Goal: Check status: Check status

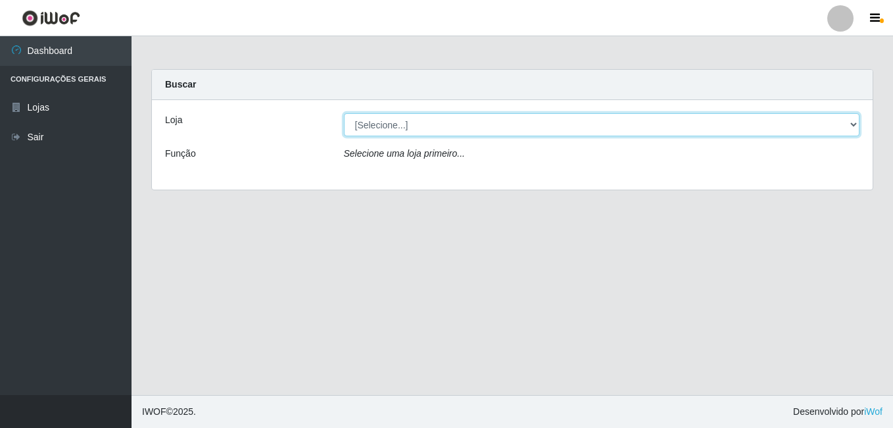
click at [592, 125] on select "[Selecione...] Bemais Supermercados - B7 Oitizeiro" at bounding box center [602, 124] width 516 height 23
select select "411"
click at [344, 113] on select "[Selecione...] Bemais Supermercados - B7 Oitizeiro" at bounding box center [602, 124] width 516 height 23
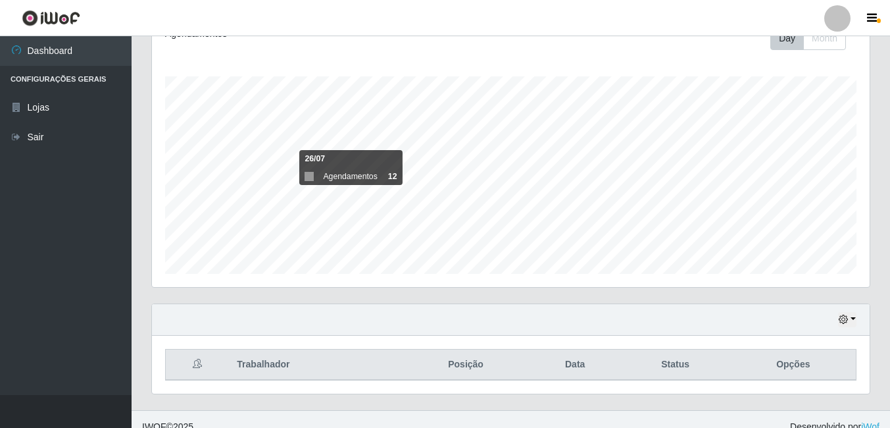
scroll to position [197, 0]
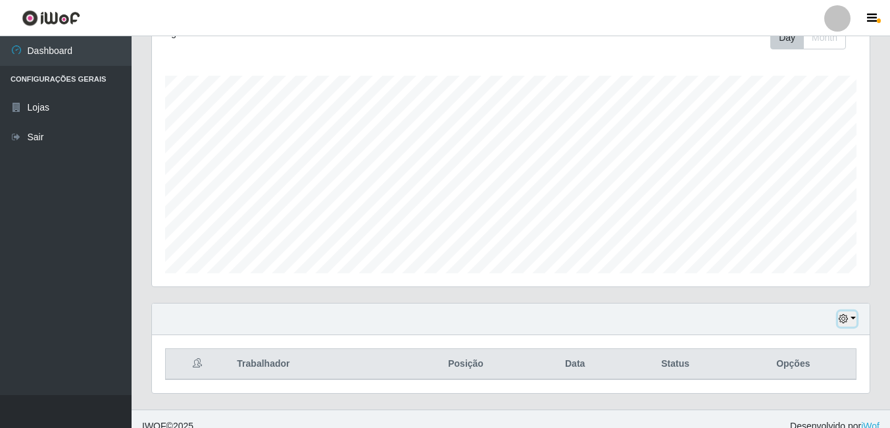
click at [847, 317] on icon "button" at bounding box center [843, 318] width 9 height 9
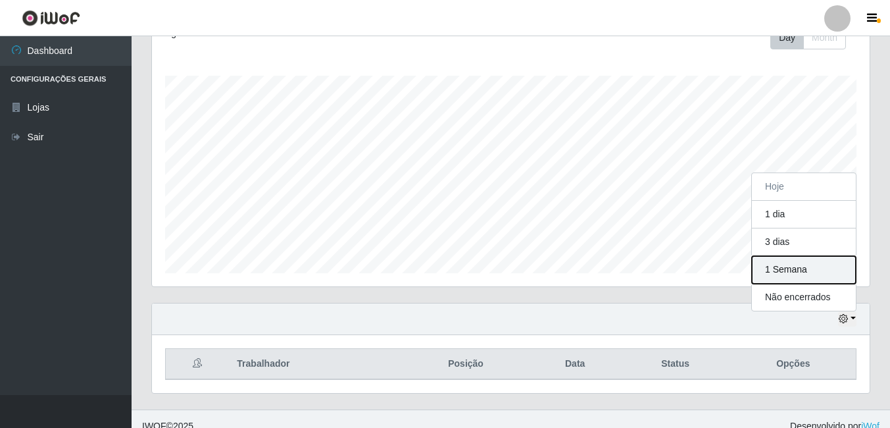
click at [807, 265] on button "1 Semana" at bounding box center [804, 270] width 104 height 28
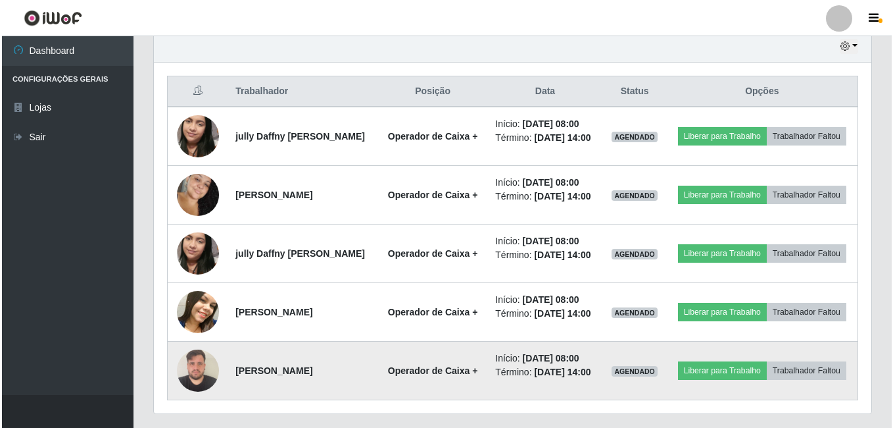
scroll to position [554, 0]
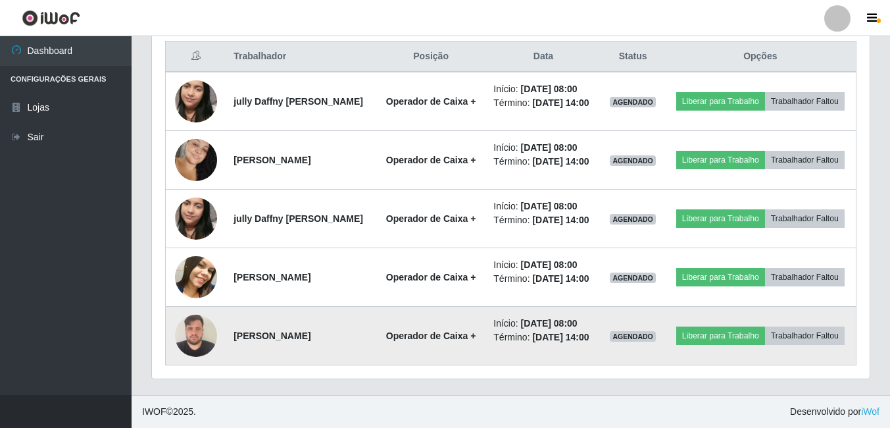
click at [202, 334] on img at bounding box center [196, 335] width 42 height 56
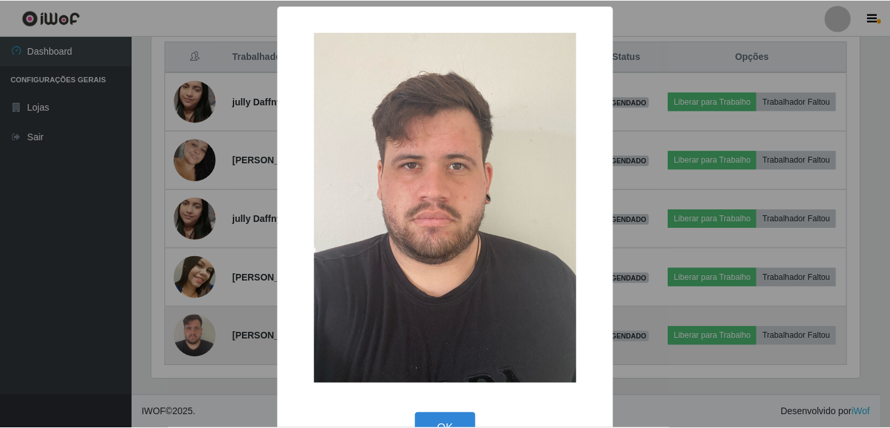
scroll to position [273, 711]
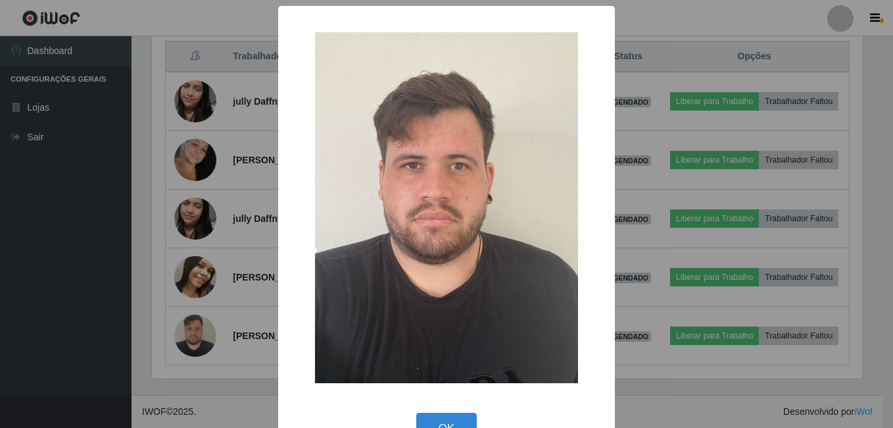
click at [201, 263] on div "× OK Cancel" at bounding box center [446, 214] width 893 height 428
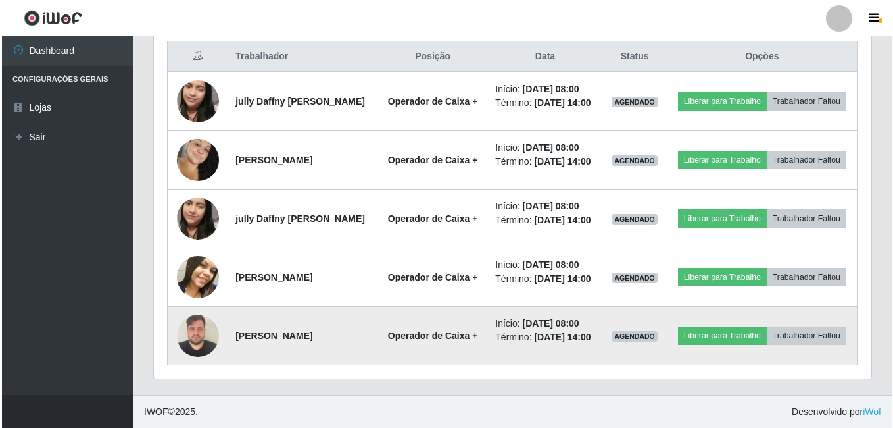
scroll to position [273, 718]
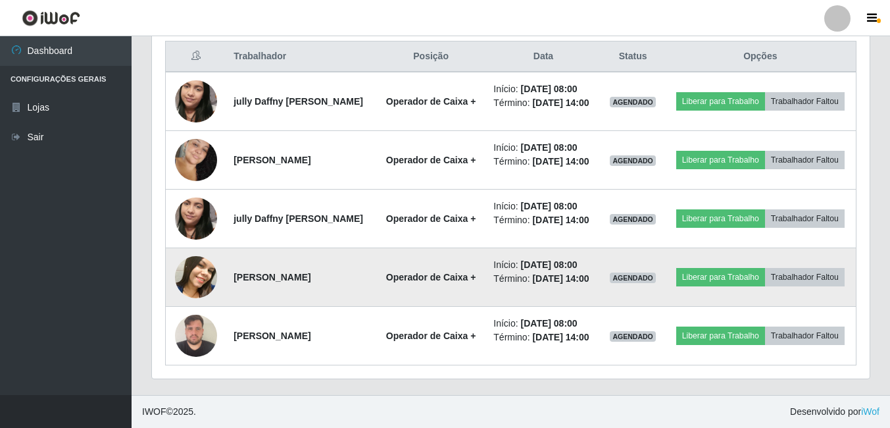
click at [186, 265] on img at bounding box center [196, 277] width 42 height 53
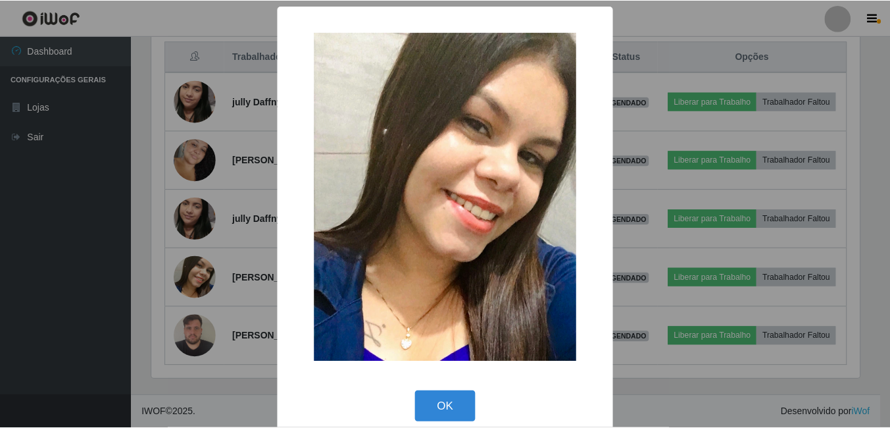
scroll to position [273, 711]
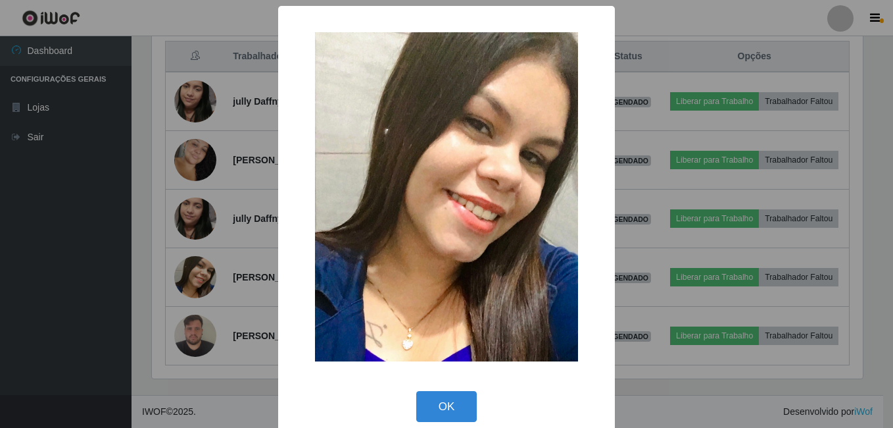
drag, startPoint x: 191, startPoint y: 247, endPoint x: 185, endPoint y: 222, distance: 25.0
click at [190, 247] on div "× OK Cancel" at bounding box center [446, 214] width 893 height 428
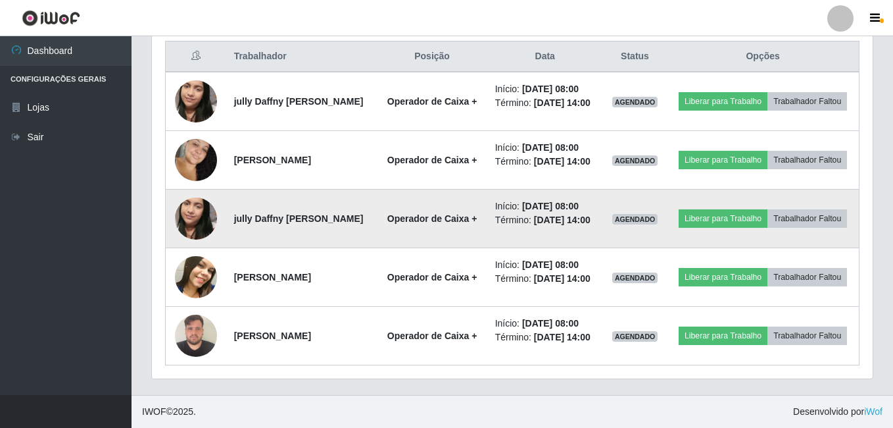
scroll to position [273, 718]
click at [190, 186] on img at bounding box center [196, 218] width 42 height 75
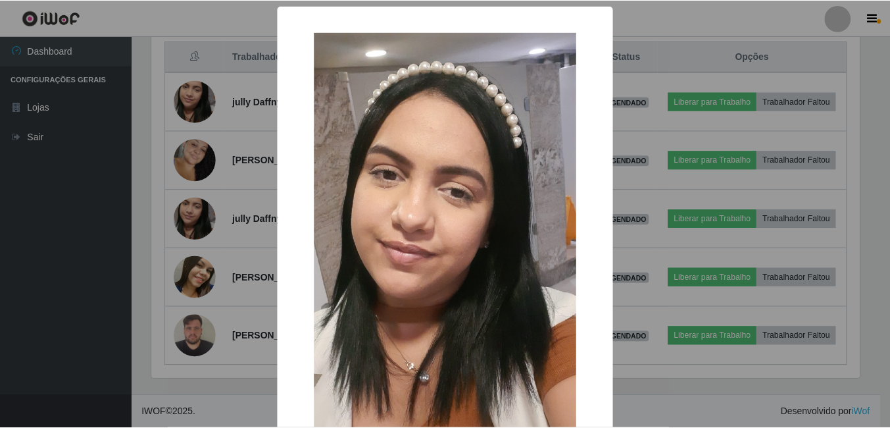
scroll to position [273, 711]
click at [195, 149] on div "× OK Cancel" at bounding box center [446, 214] width 893 height 428
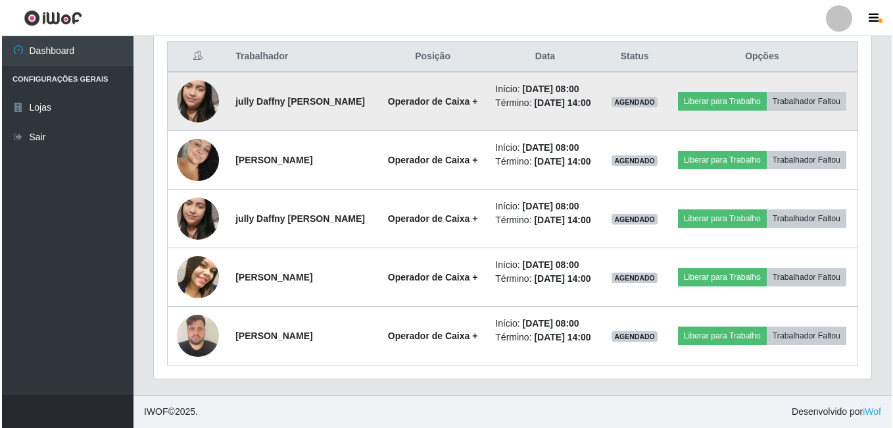
scroll to position [488, 0]
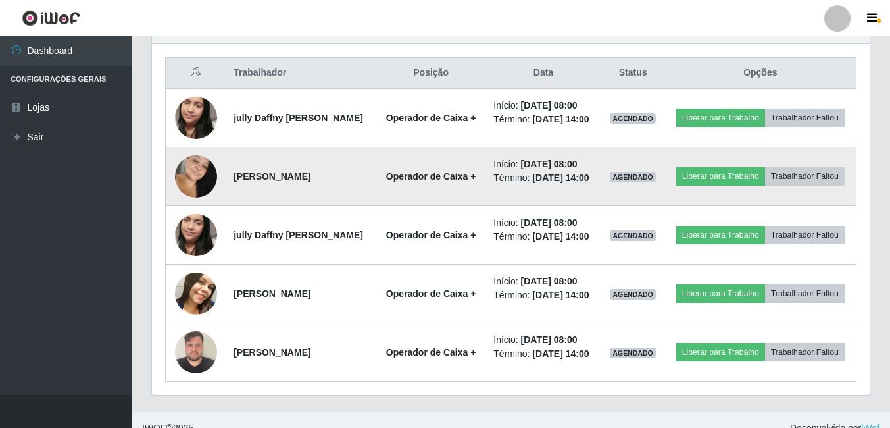
click at [193, 199] on img at bounding box center [196, 176] width 42 height 64
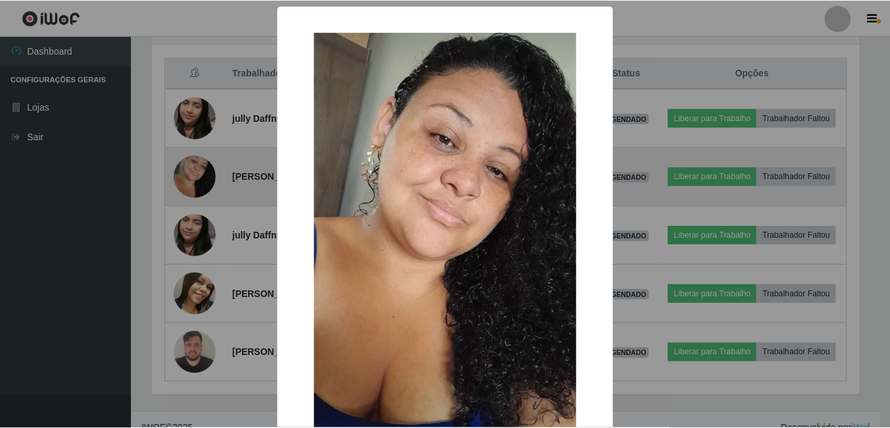
scroll to position [273, 711]
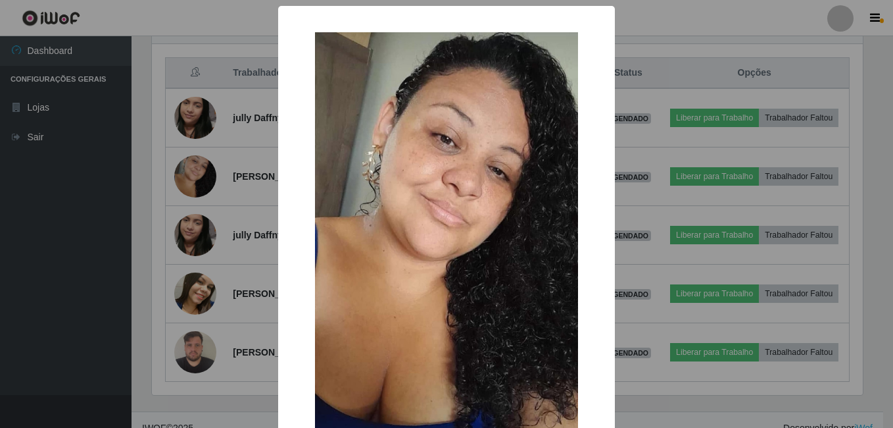
click at [224, 223] on div "× OK Cancel" at bounding box center [446, 214] width 893 height 428
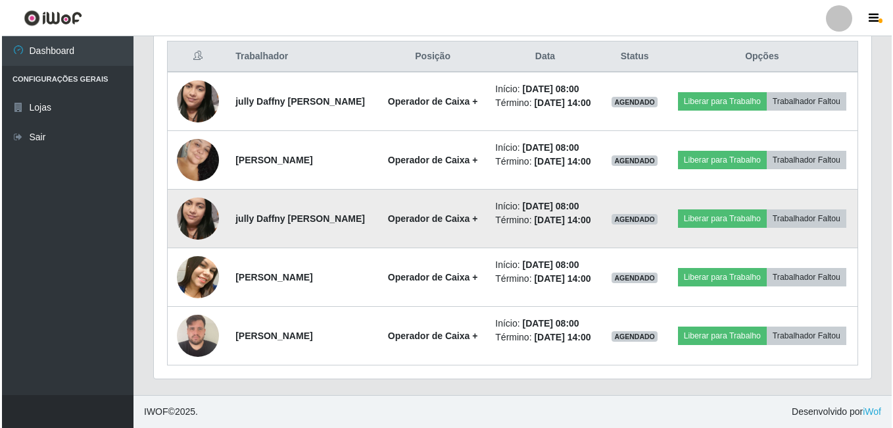
scroll to position [488, 0]
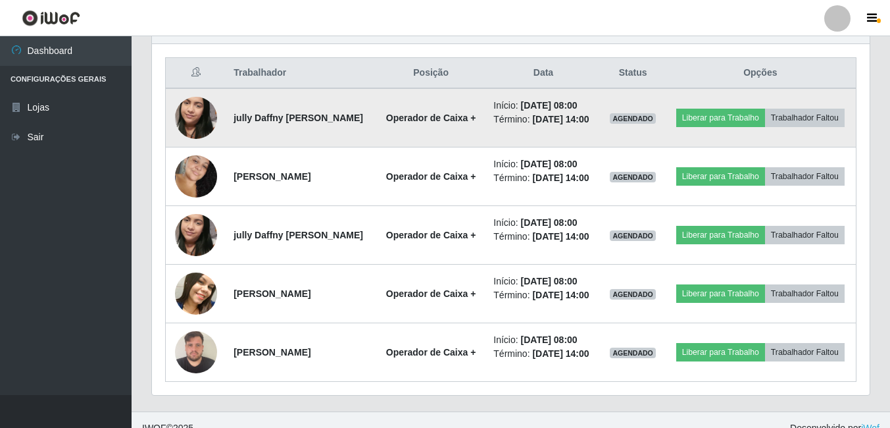
click at [188, 126] on img at bounding box center [196, 117] width 42 height 75
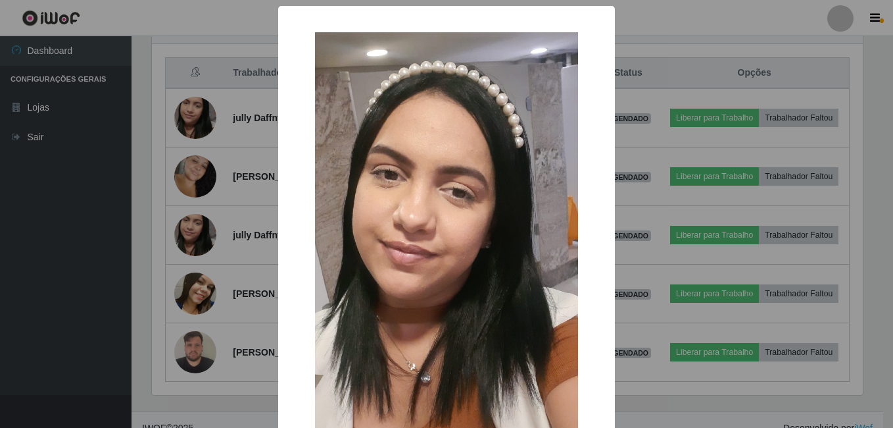
click at [207, 212] on div "× OK Cancel" at bounding box center [446, 214] width 893 height 428
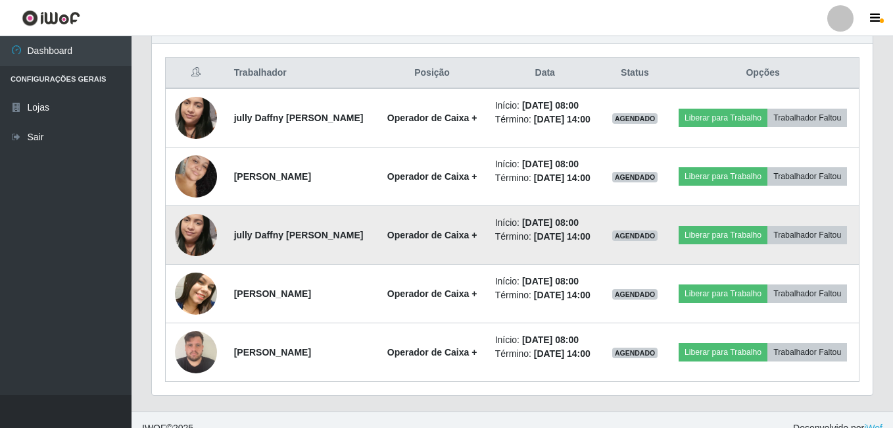
scroll to position [273, 718]
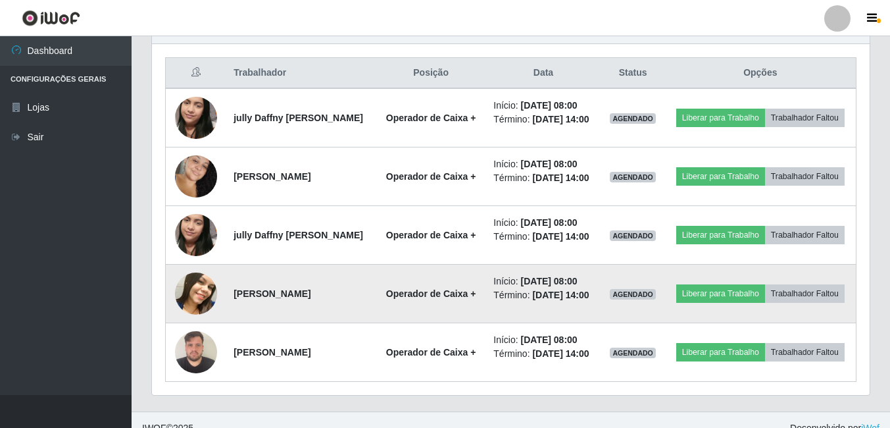
click at [201, 320] on img at bounding box center [196, 293] width 42 height 53
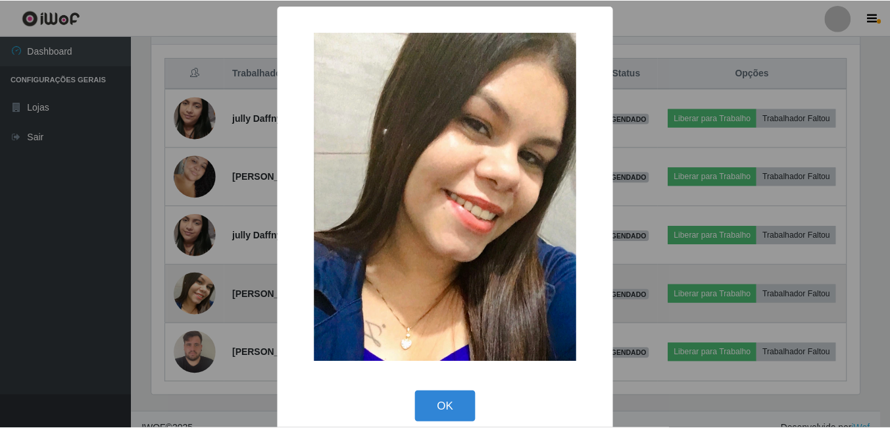
scroll to position [0, 0]
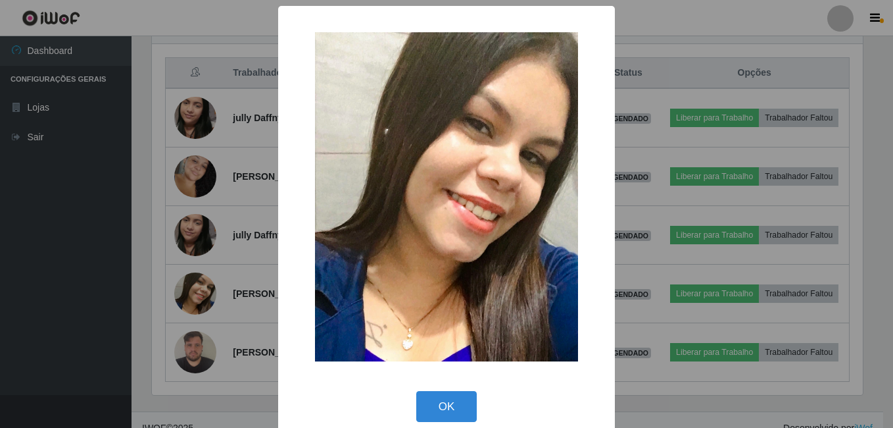
click at [204, 254] on div "× OK Cancel" at bounding box center [446, 214] width 893 height 428
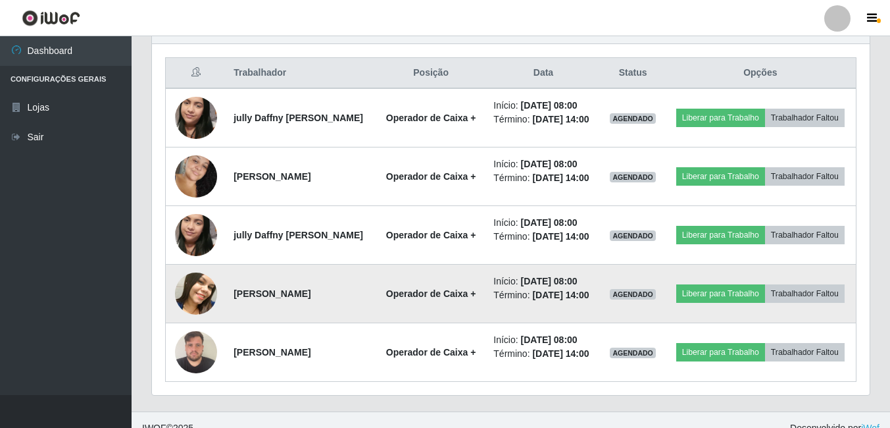
click at [189, 320] on img at bounding box center [196, 293] width 42 height 53
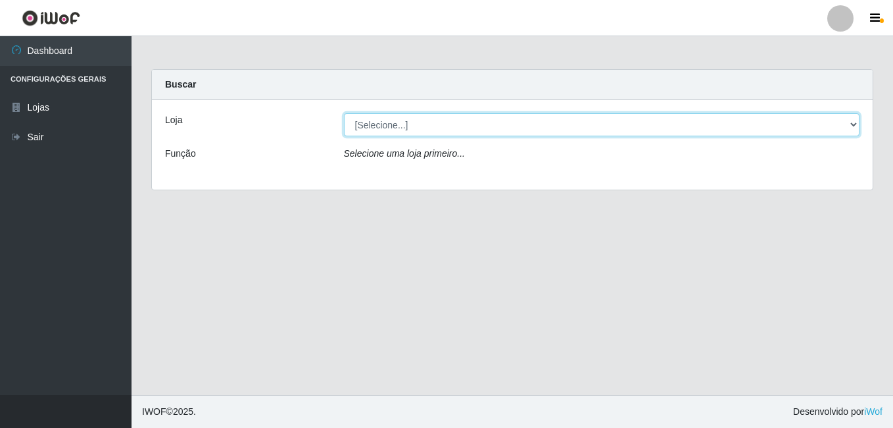
click at [541, 132] on select "[Selecione...] Bemais Supermercados - B7 Oitizeiro" at bounding box center [602, 124] width 516 height 23
select select "411"
click at [344, 113] on select "[Selecione...] Bemais Supermercados - B7 Oitizeiro" at bounding box center [602, 124] width 516 height 23
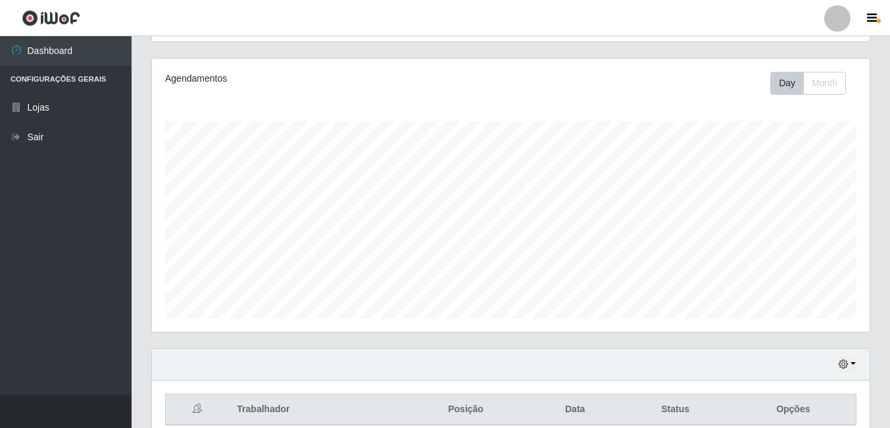
scroll to position [197, 0]
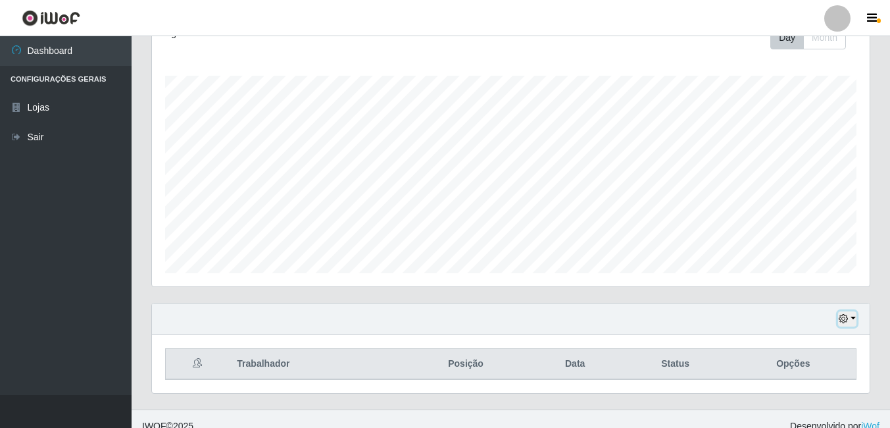
click at [845, 319] on icon "button" at bounding box center [843, 318] width 9 height 9
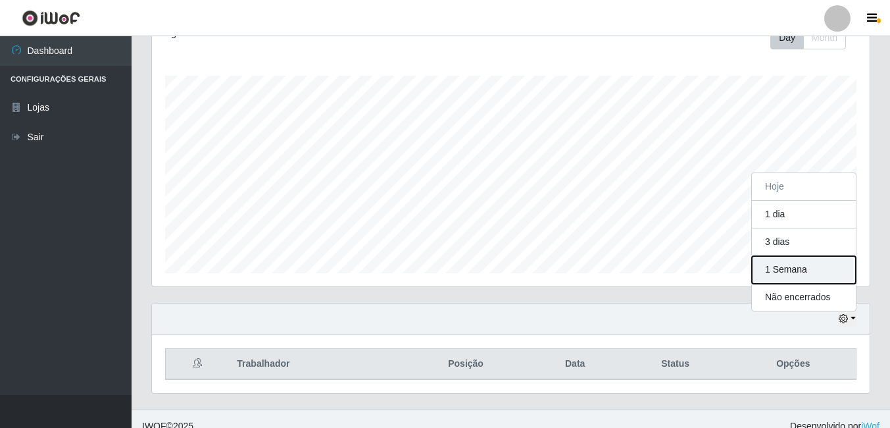
click at [789, 270] on button "1 Semana" at bounding box center [804, 270] width 104 height 28
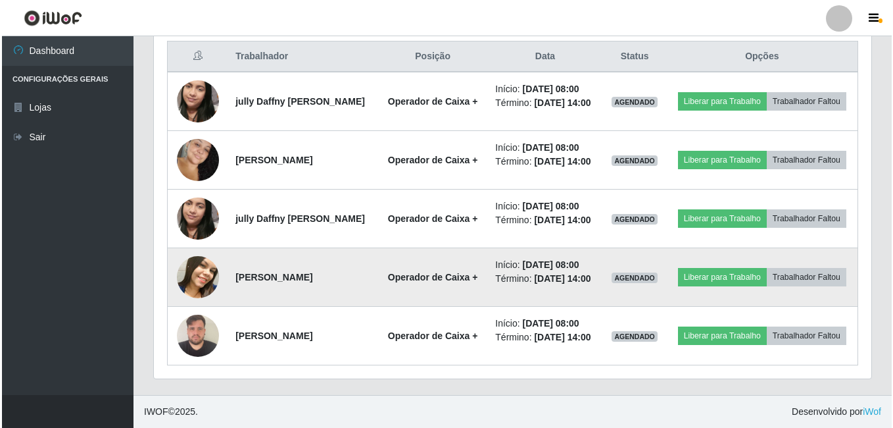
scroll to position [554, 0]
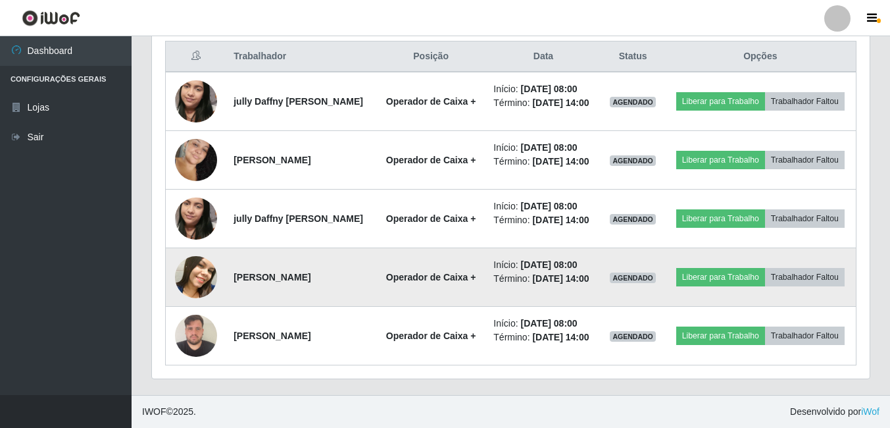
click at [197, 257] on img at bounding box center [196, 277] width 42 height 53
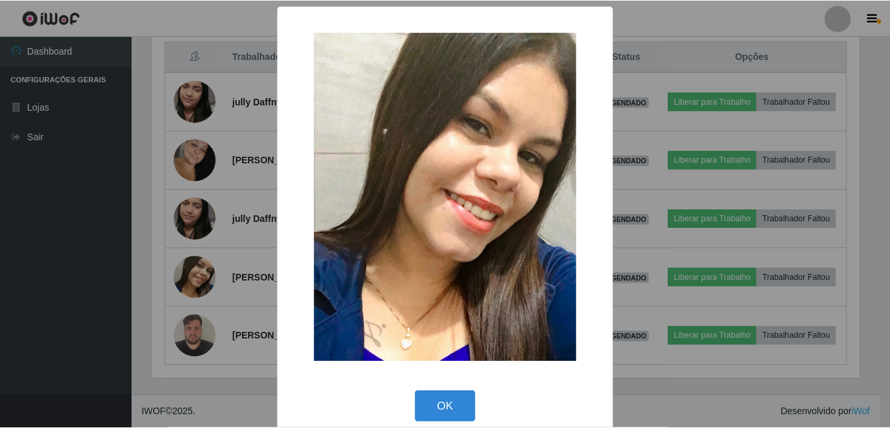
scroll to position [273, 711]
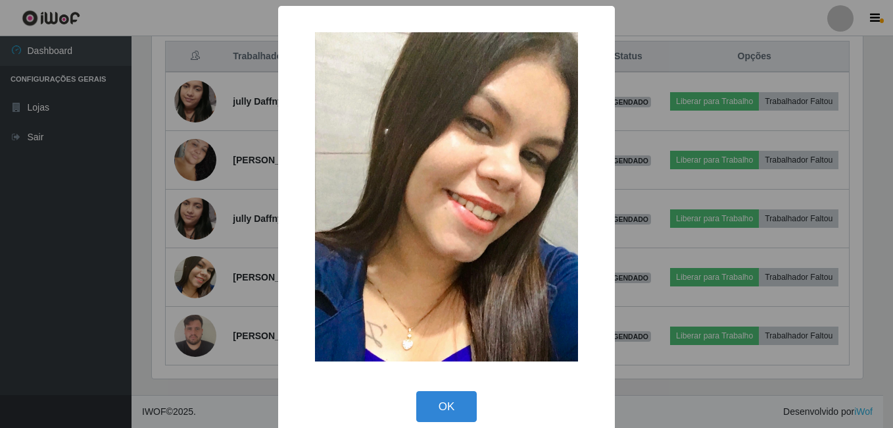
click at [230, 228] on div "× OK Cancel" at bounding box center [446, 214] width 893 height 428
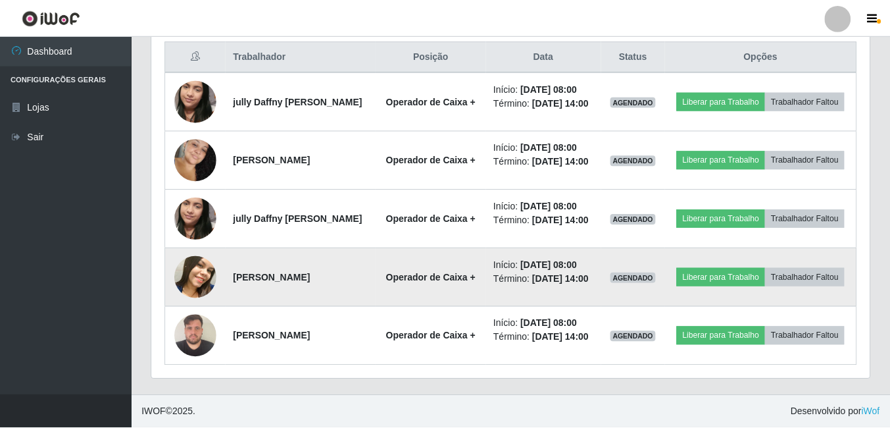
scroll to position [273, 718]
